Goal: Navigation & Orientation: Find specific page/section

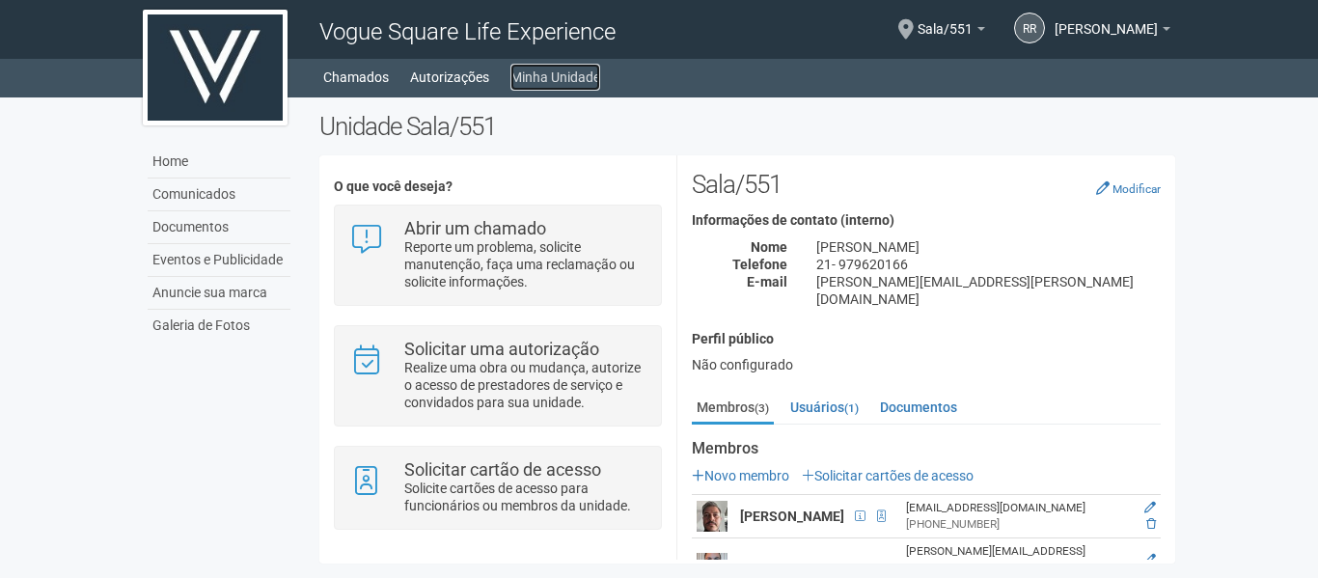
click at [570, 77] on link "Minha Unidade" at bounding box center [556, 77] width 90 height 27
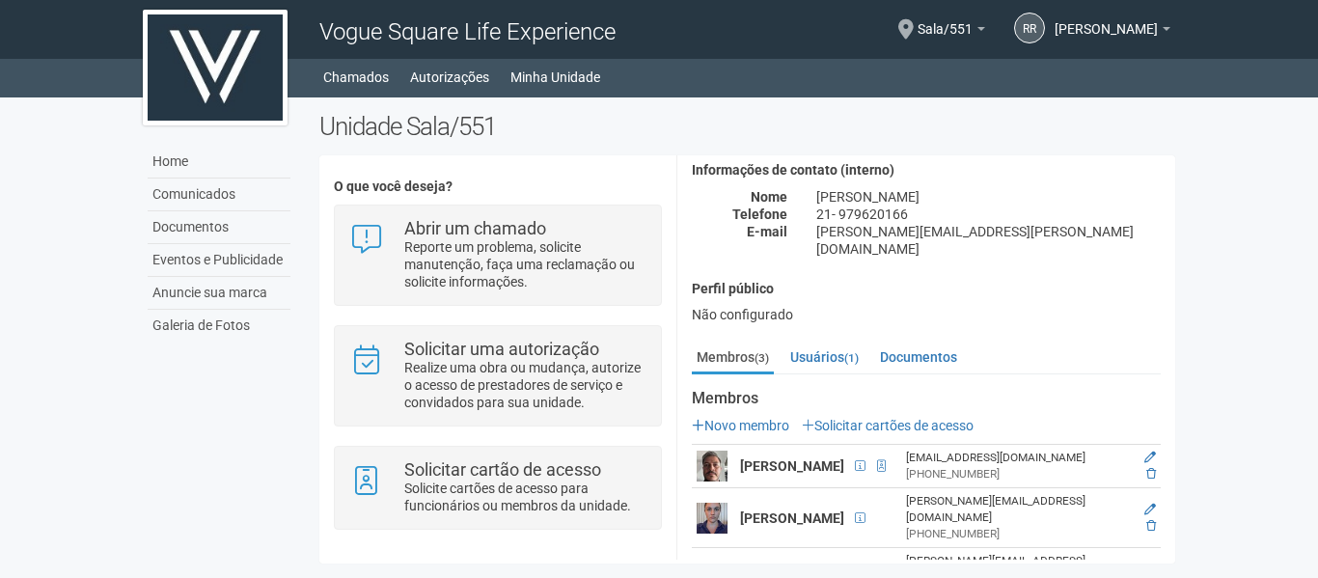
scroll to position [77, 0]
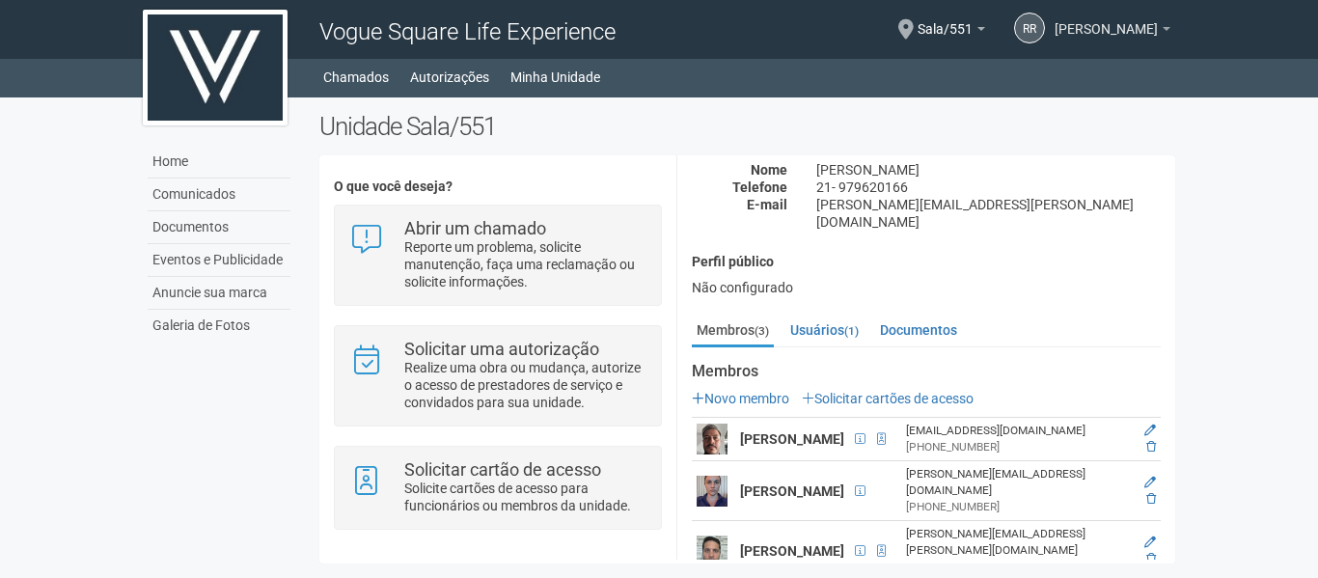
click at [1115, 27] on span "[PERSON_NAME]" at bounding box center [1106, 20] width 103 height 34
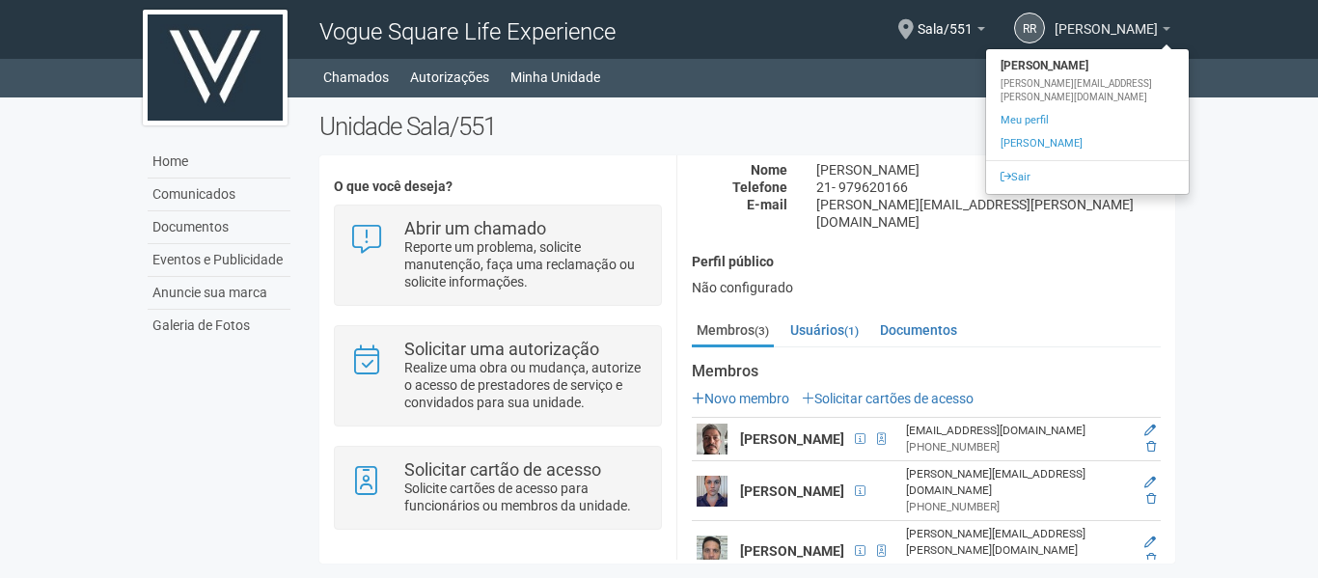
click at [1115, 27] on span "[PERSON_NAME]" at bounding box center [1106, 20] width 103 height 34
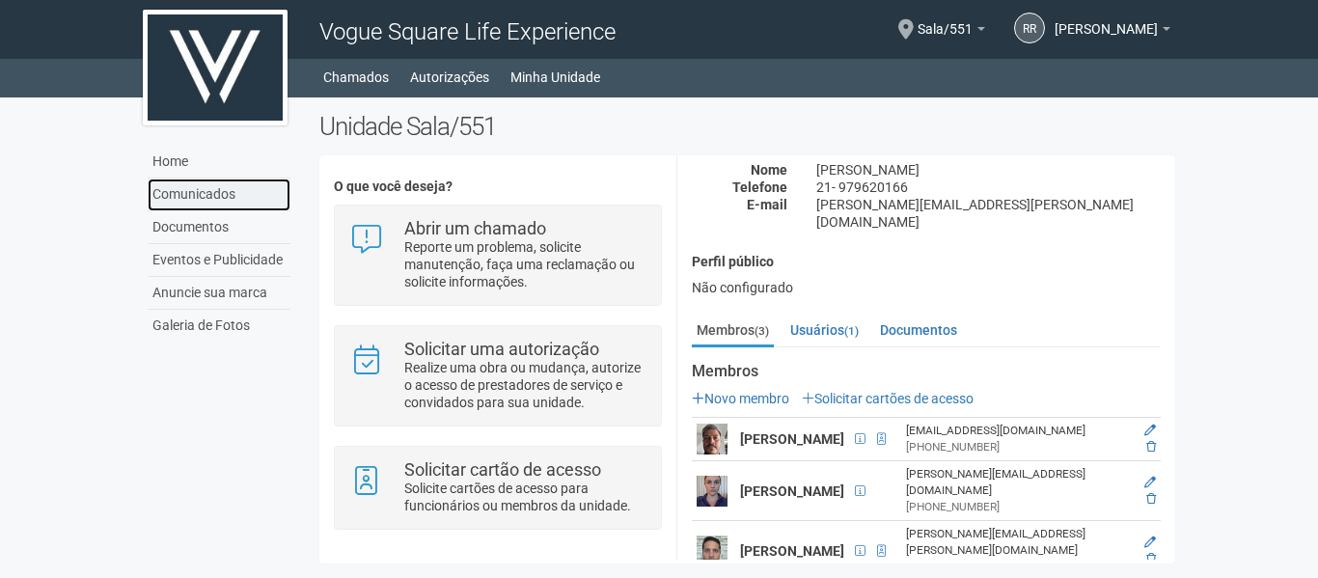
click at [205, 195] on link "Comunicados" at bounding box center [219, 195] width 143 height 33
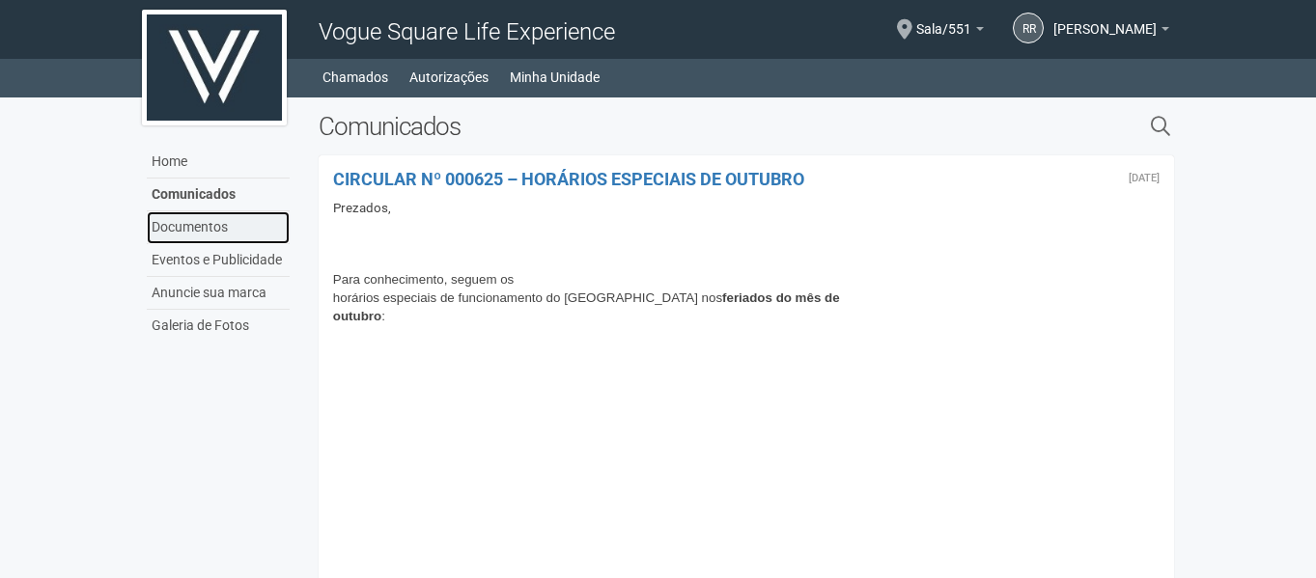
click at [212, 228] on link "Documentos" at bounding box center [218, 227] width 143 height 33
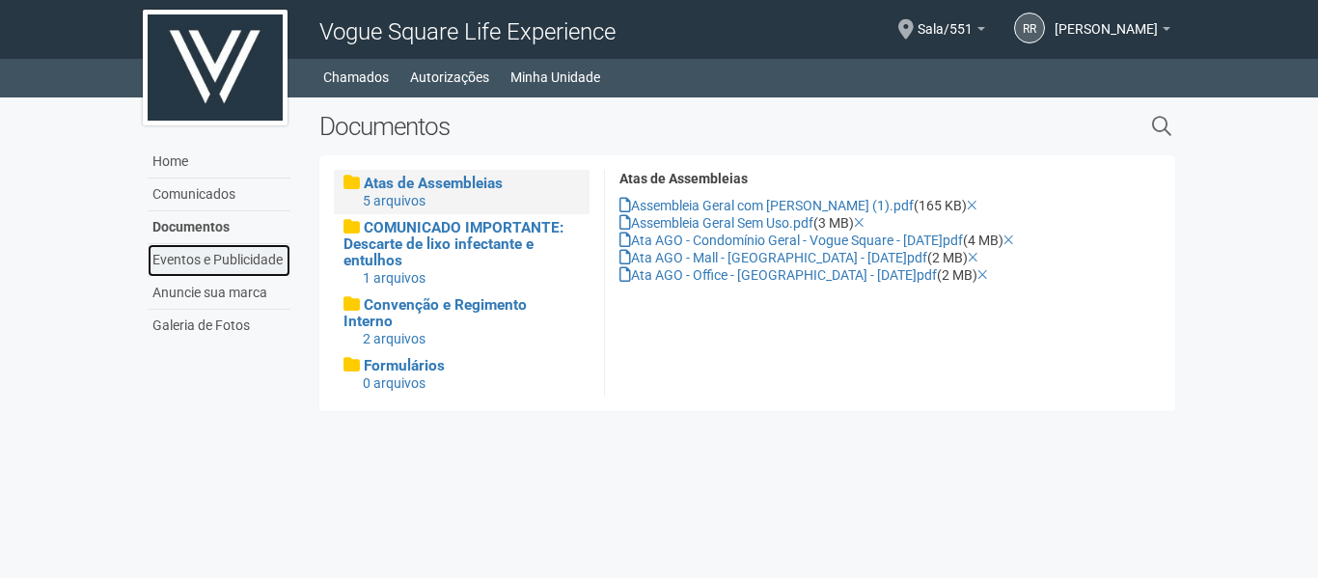
click at [214, 255] on link "Eventos e Publicidade" at bounding box center [219, 260] width 143 height 33
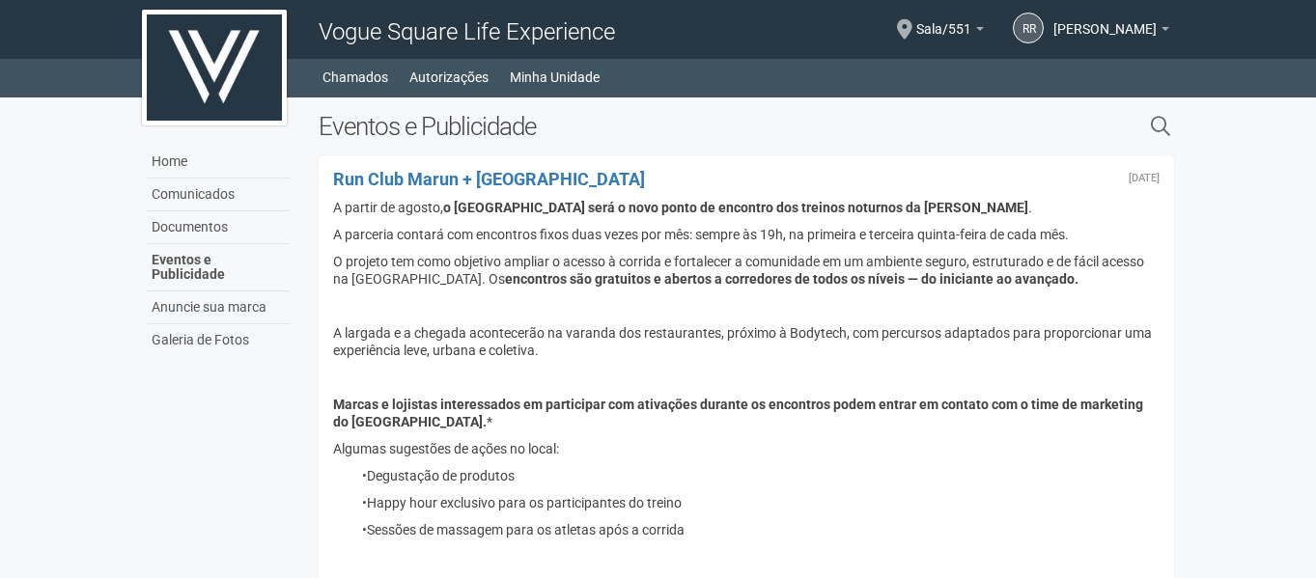
scroll to position [97, 0]
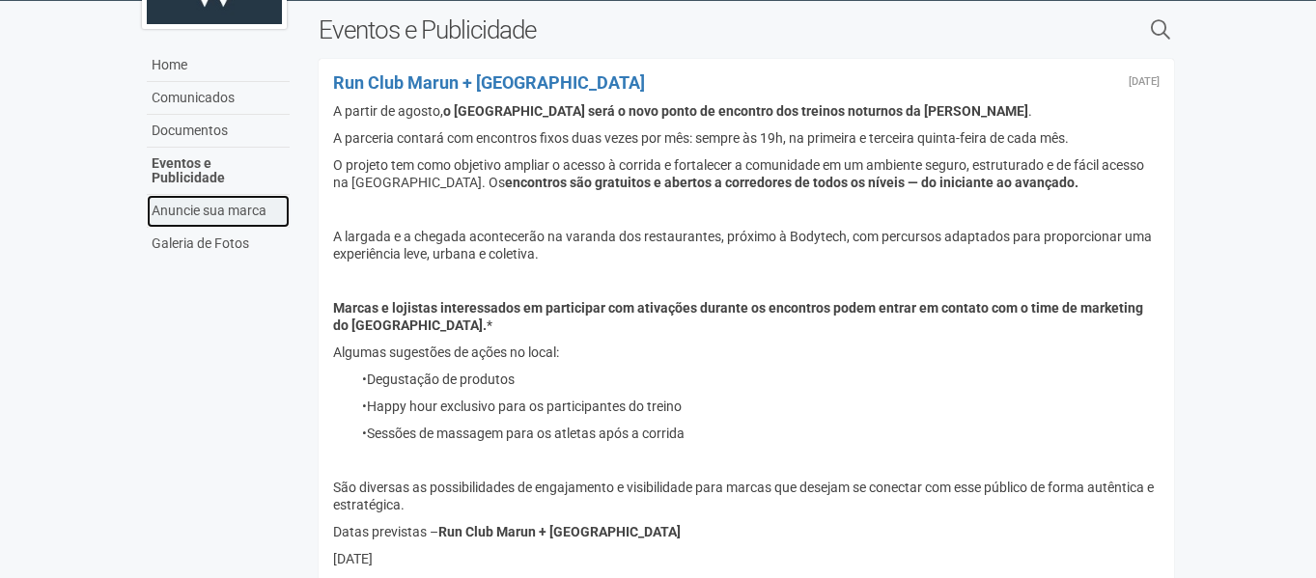
click at [210, 198] on link "Anuncie sua marca" at bounding box center [218, 211] width 143 height 33
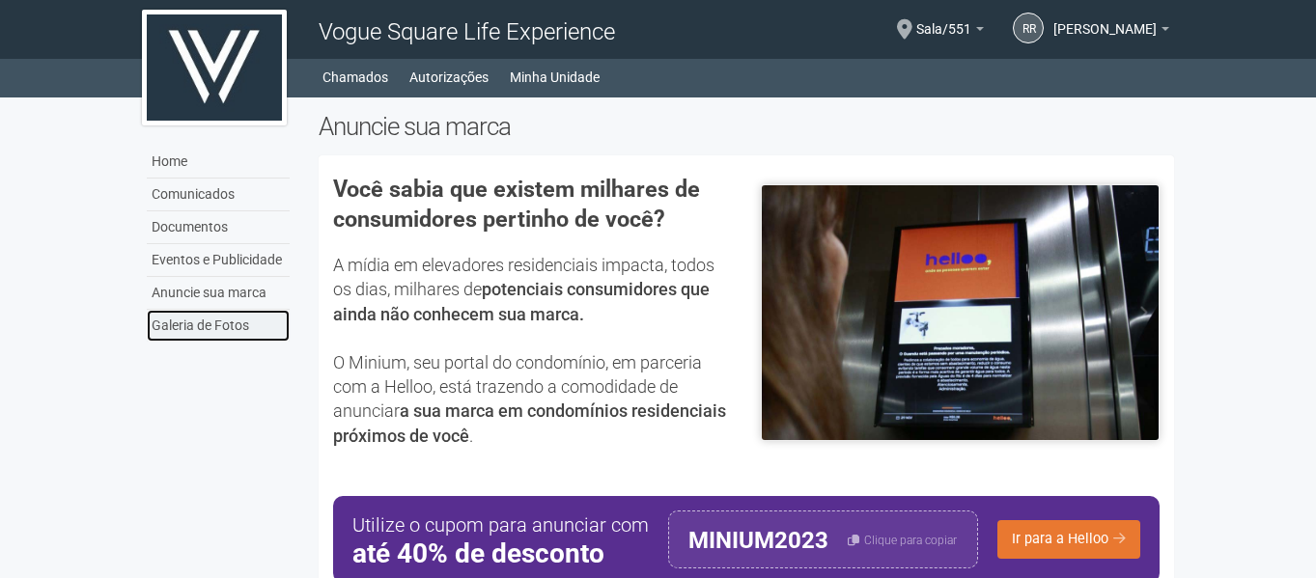
click at [203, 319] on link "Galeria de Fotos" at bounding box center [218, 326] width 143 height 32
